Goal: Transaction & Acquisition: Subscribe to service/newsletter

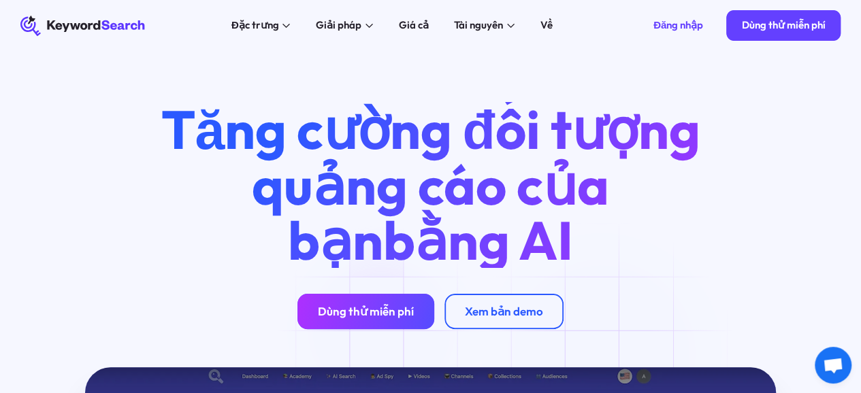
click at [380, 319] on link "Dùng thử miễn phí" at bounding box center [365, 312] width 137 height 36
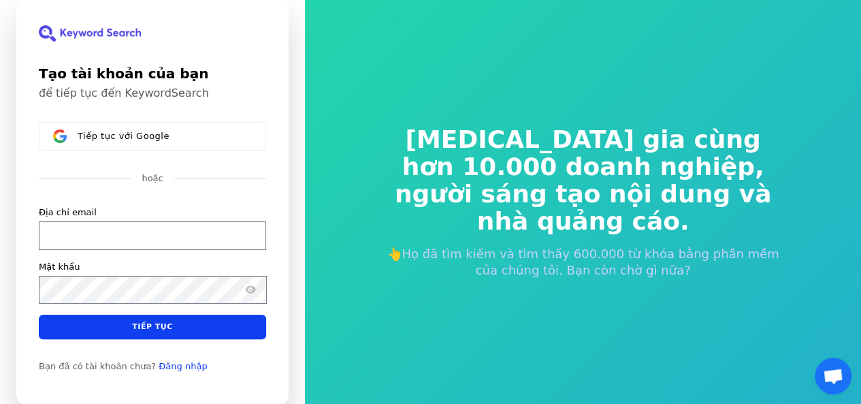
click at [396, 299] on div "[MEDICAL_DATA] gia cùng hơn 10.000 doanh nghiệp, người sáng tạo nội dung và nhà…" at bounding box center [583, 201] width 457 height 261
